Goal: Check status

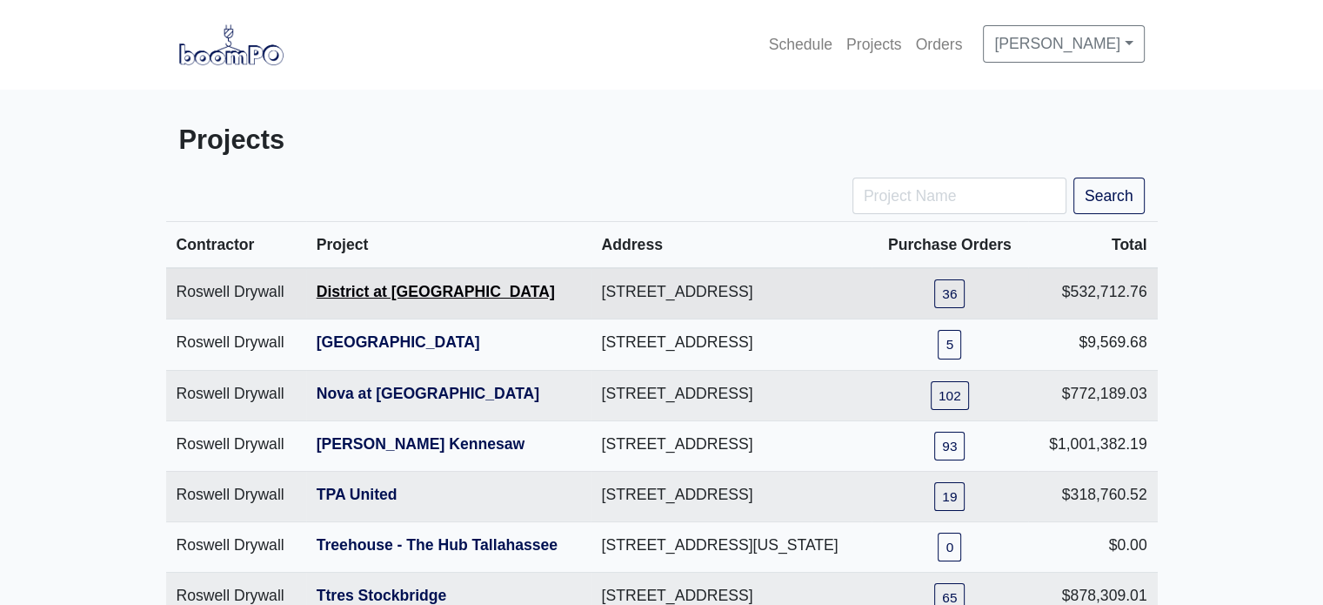
click at [400, 300] on link "District at [GEOGRAPHIC_DATA]" at bounding box center [436, 291] width 238 height 17
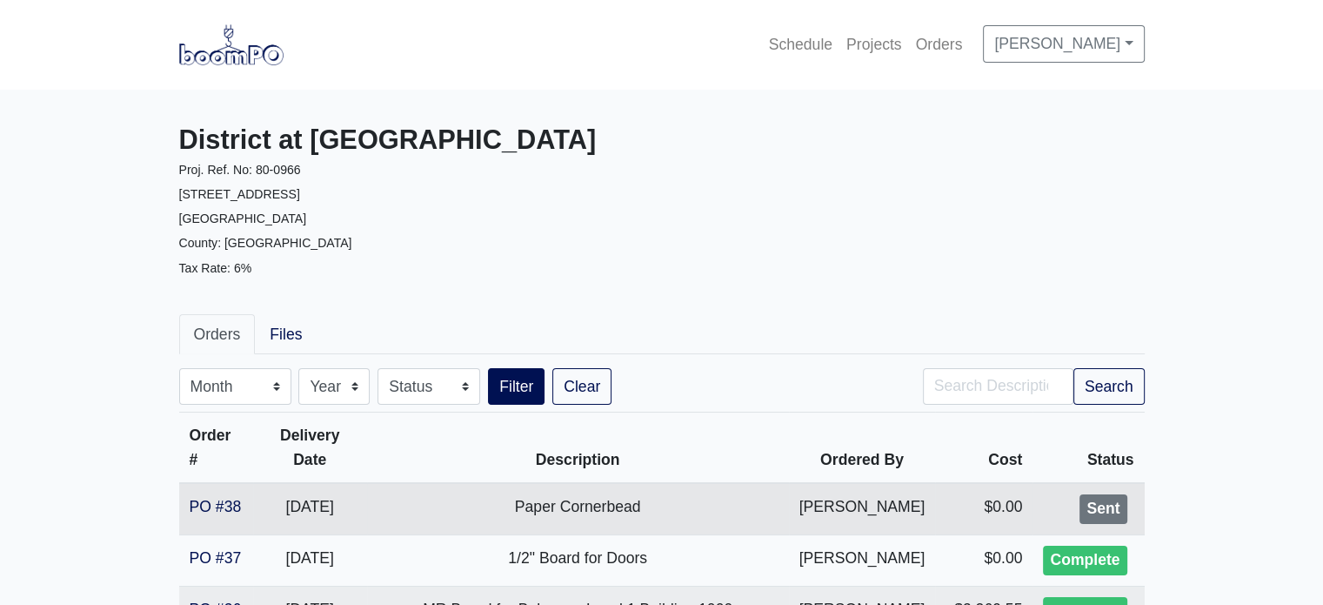
click at [225, 524] on td "PO #38" at bounding box center [216, 508] width 74 height 51
click at [224, 507] on link "PO #38" at bounding box center [216, 506] width 52 height 17
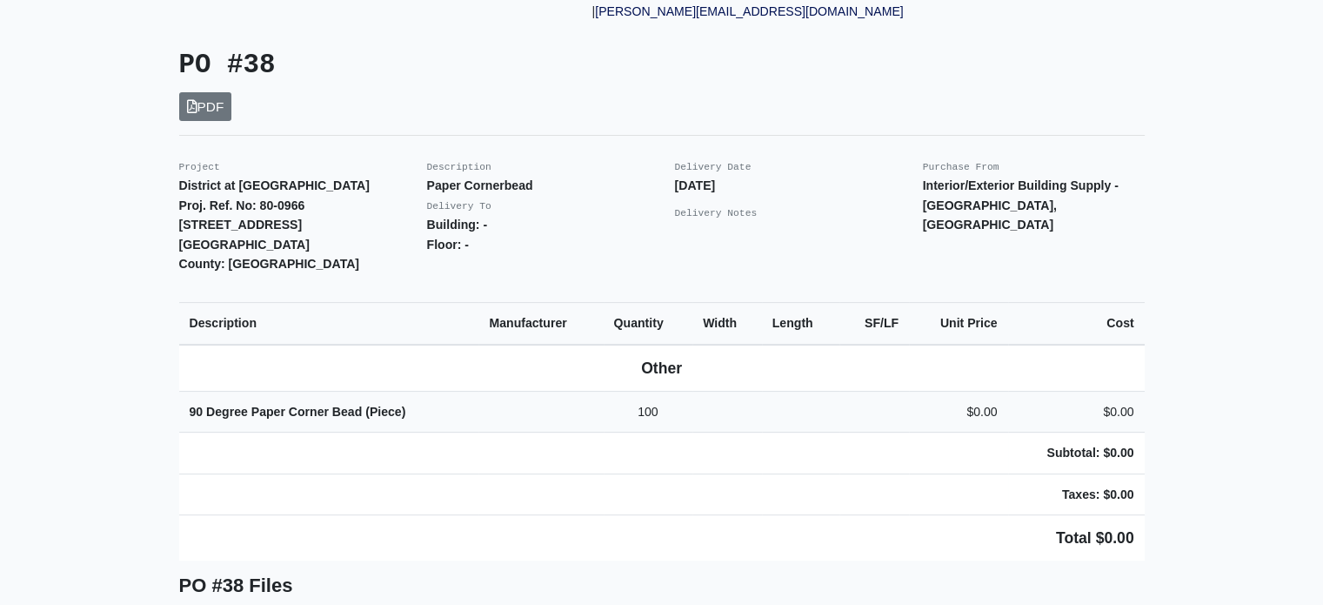
scroll to position [341, 0]
